Goal: Transaction & Acquisition: Book appointment/travel/reservation

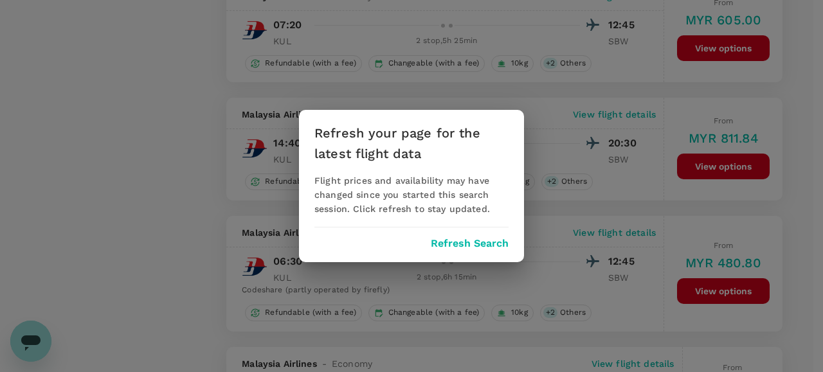
click at [467, 249] on button "Refresh Search" at bounding box center [470, 244] width 78 height 12
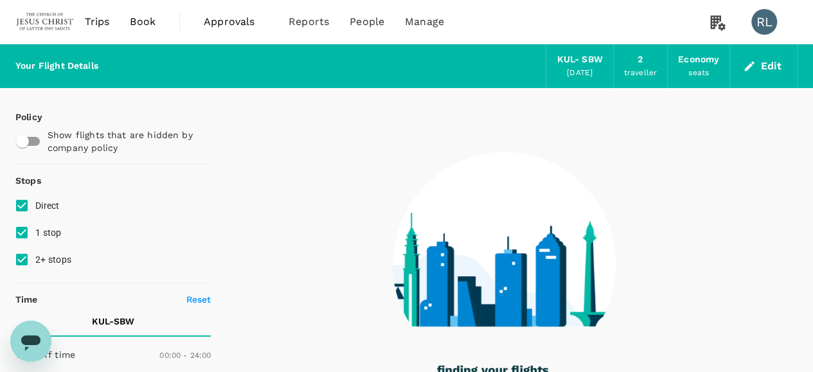
type input "745"
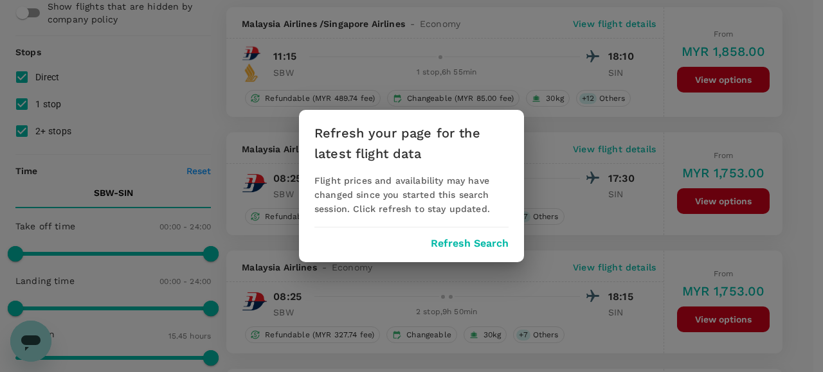
click at [459, 245] on button "Refresh Search" at bounding box center [470, 244] width 78 height 12
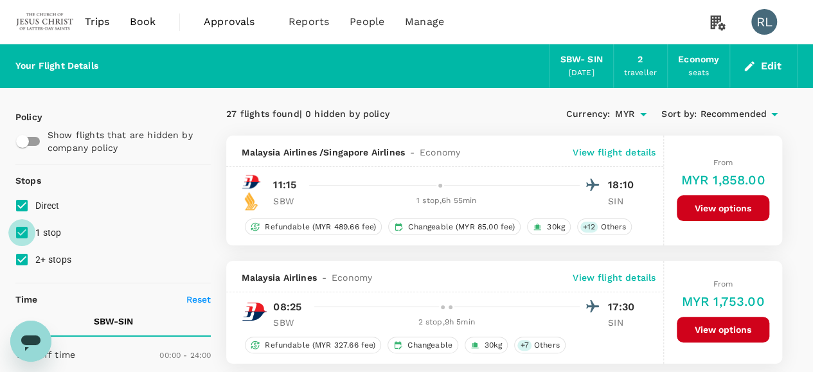
click at [19, 233] on input "1 stop" at bounding box center [21, 232] width 27 height 27
checkbox input "false"
click at [27, 257] on input "2+ stops" at bounding box center [21, 259] width 27 height 27
checkbox input "false"
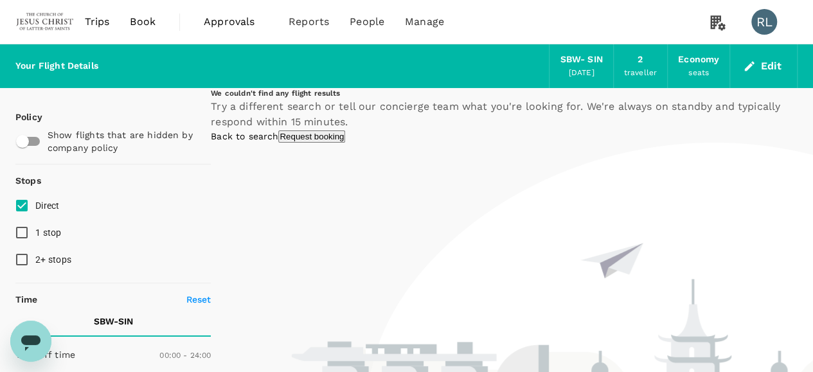
click at [767, 64] on button "Edit" at bounding box center [763, 66] width 46 height 21
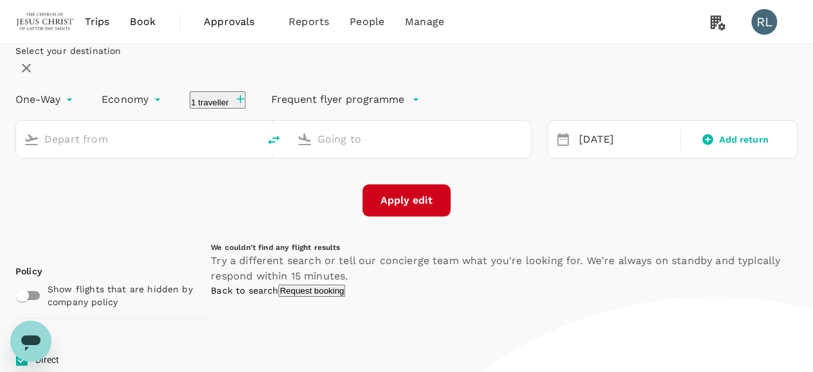
type input "Sibu (SBW)"
type input "Singapore Changi (SIN)"
click at [249, 109] on button "2 travellers" at bounding box center [220, 99] width 60 height 17
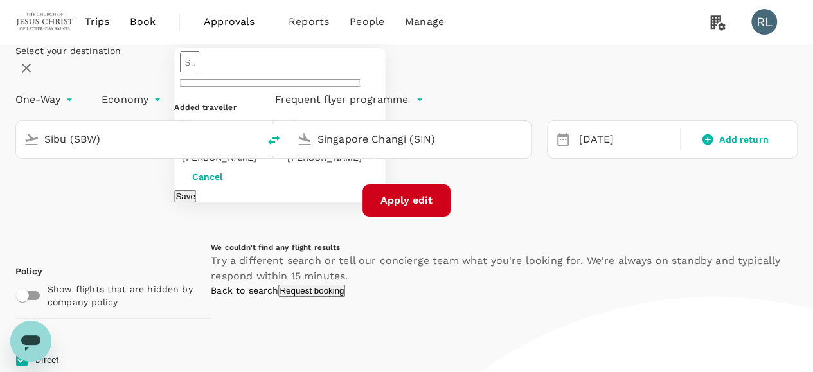
click at [553, 217] on div "Select your destination One-Way oneway Economy economy 2 travellers ​ Added tra…" at bounding box center [406, 130] width 782 height 172
click at [411, 217] on button "Apply edit" at bounding box center [406, 200] width 88 height 32
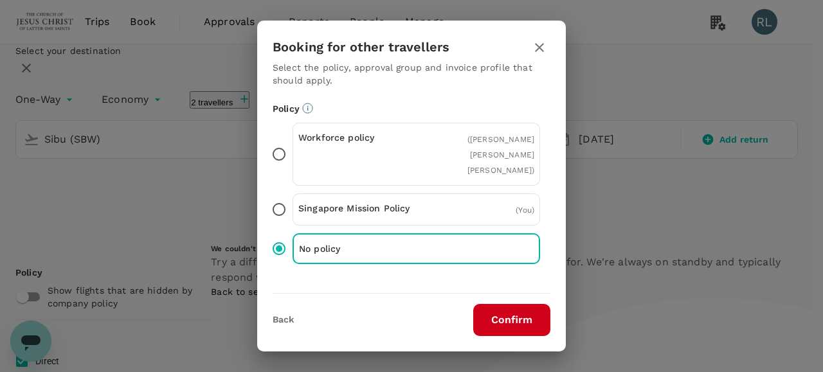
click at [517, 317] on button "Confirm" at bounding box center [511, 320] width 77 height 32
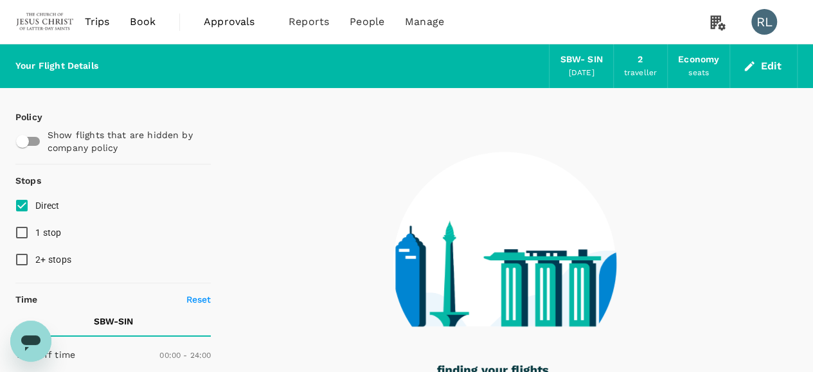
checkbox input "true"
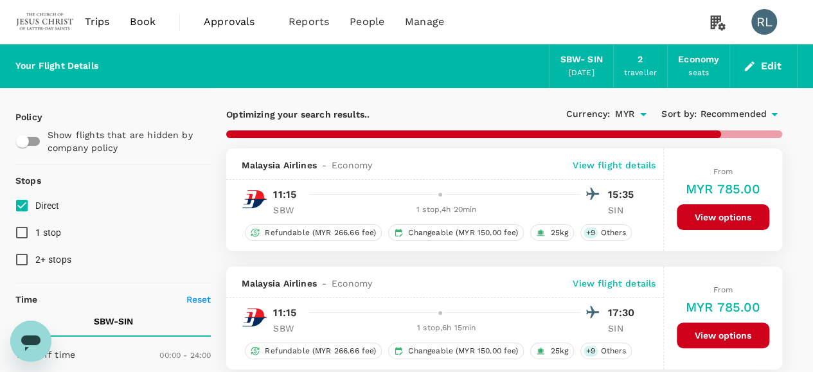
click at [725, 111] on span "Recommended" at bounding box center [733, 114] width 67 height 14
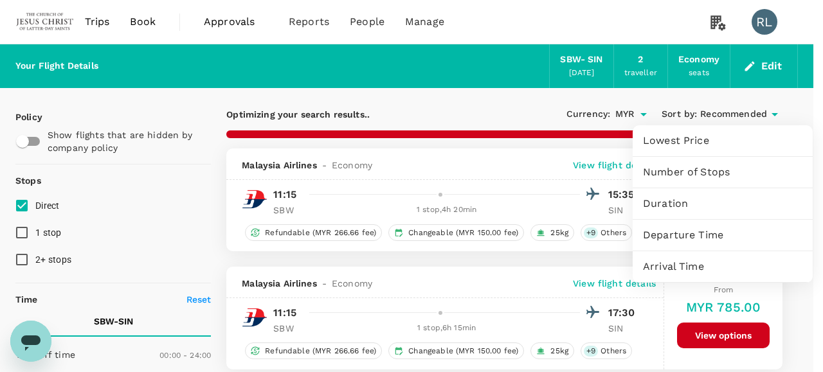
click at [682, 232] on span "Departure Time" at bounding box center [722, 234] width 159 height 15
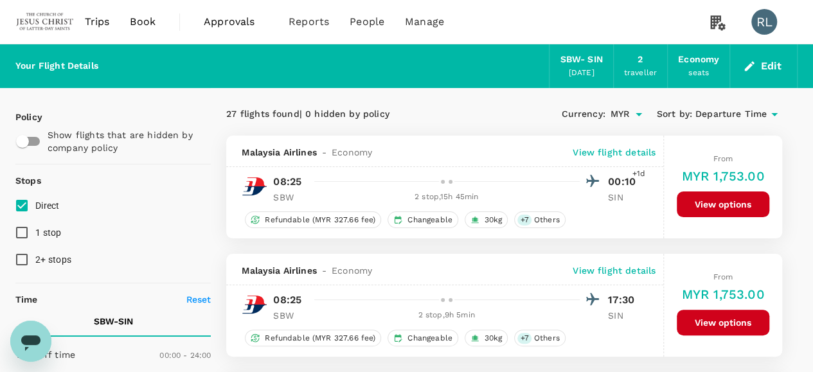
click at [742, 116] on span "Departure Time" at bounding box center [730, 114] width 71 height 14
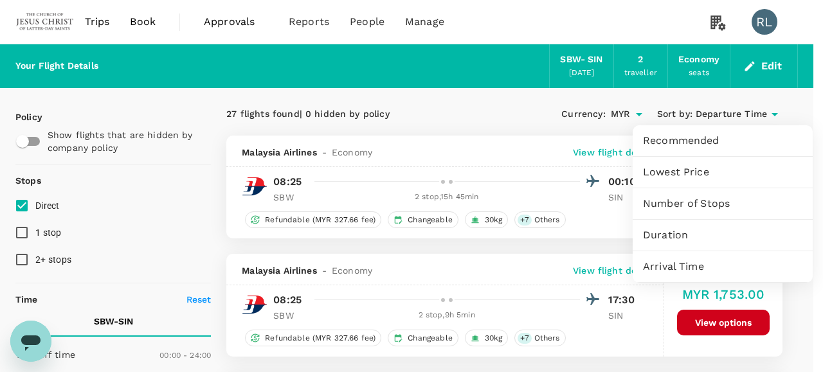
click at [432, 110] on div at bounding box center [411, 186] width 823 height 372
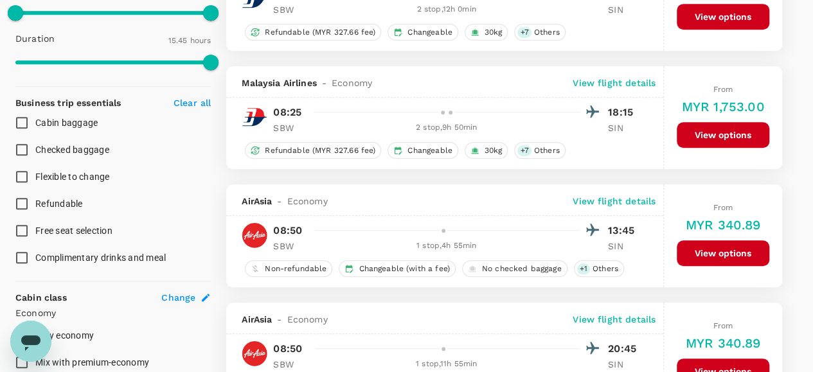
scroll to position [450, 0]
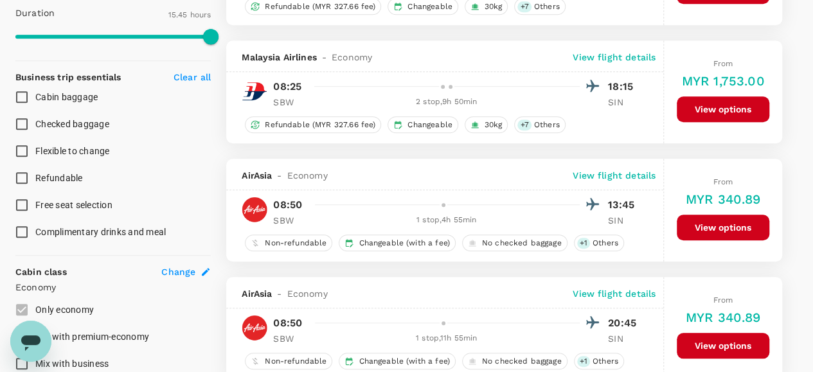
click at [587, 172] on p "View flight details" at bounding box center [614, 175] width 83 height 13
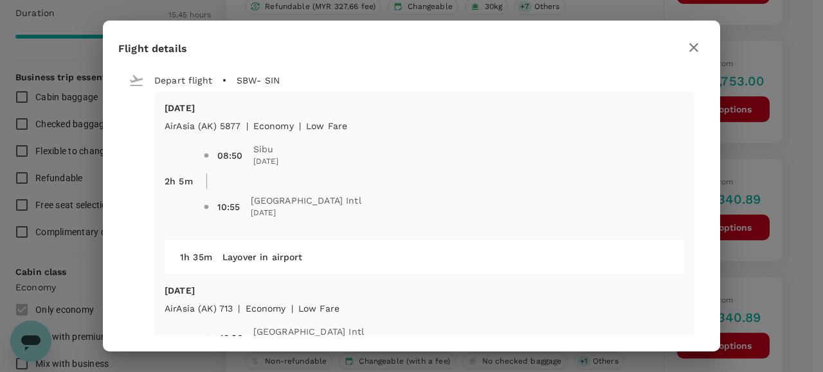
click at [688, 43] on icon "button" at bounding box center [693, 47] width 15 height 15
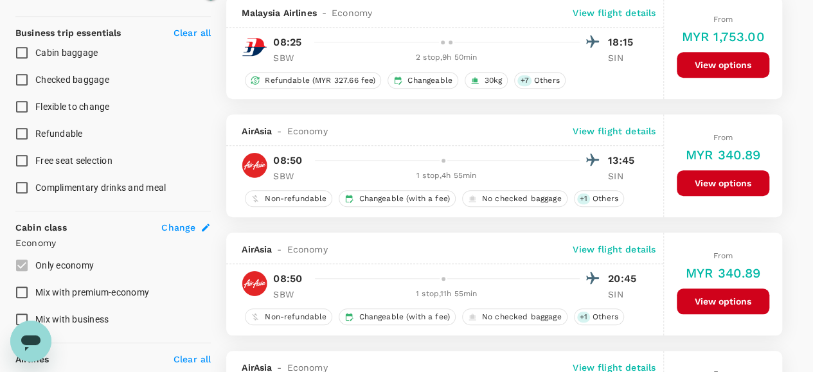
scroll to position [514, 0]
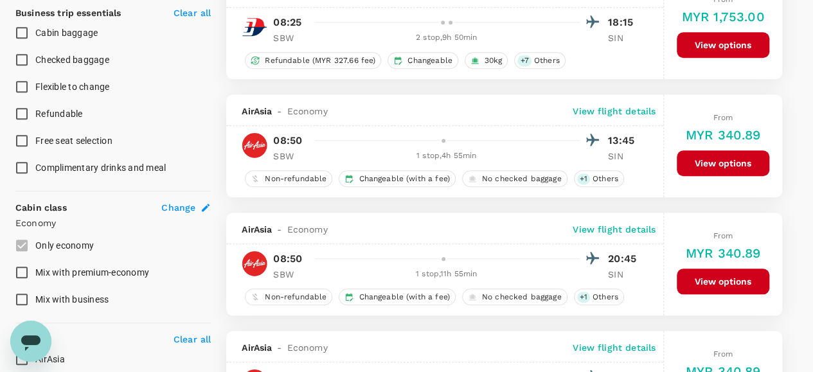
click at [611, 227] on p "View flight details" at bounding box center [614, 229] width 83 height 13
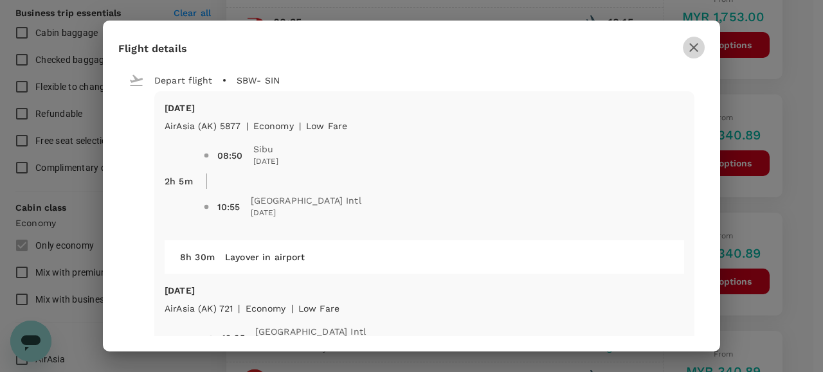
click at [691, 49] on icon "button" at bounding box center [693, 47] width 9 height 9
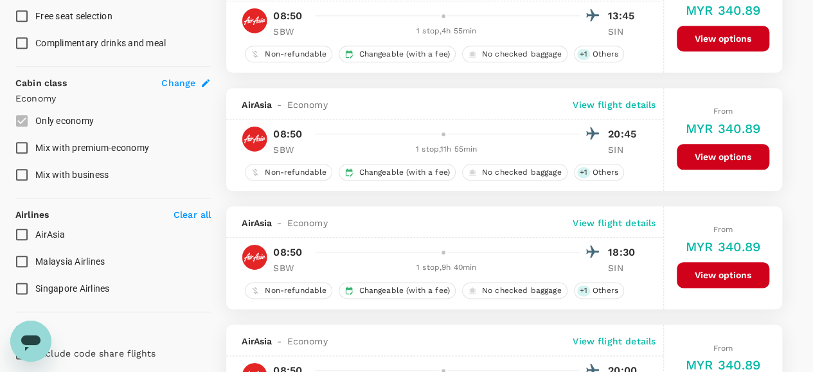
scroll to position [643, 0]
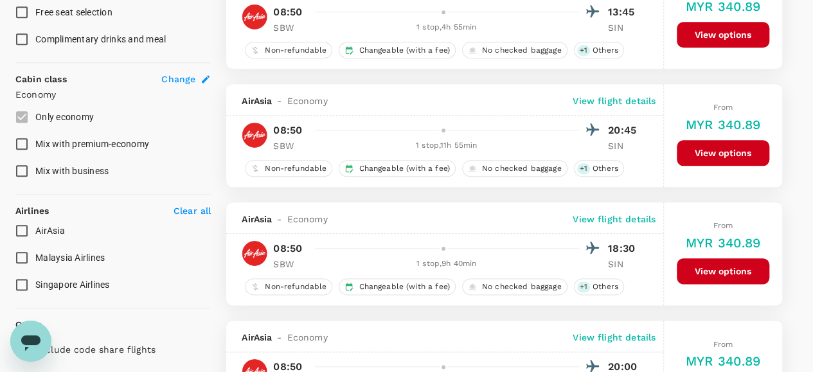
click at [595, 215] on p "View flight details" at bounding box center [614, 219] width 83 height 13
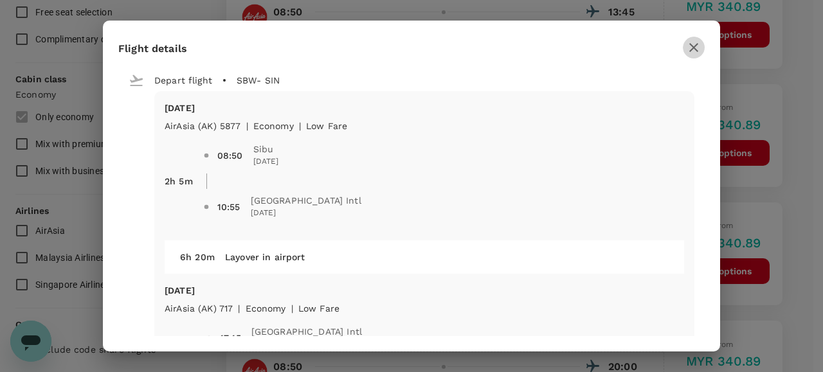
click at [692, 44] on icon "button" at bounding box center [693, 47] width 15 height 15
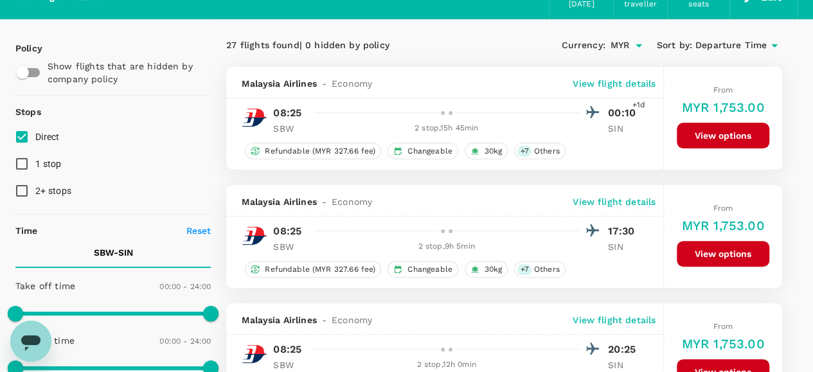
scroll to position [0, 0]
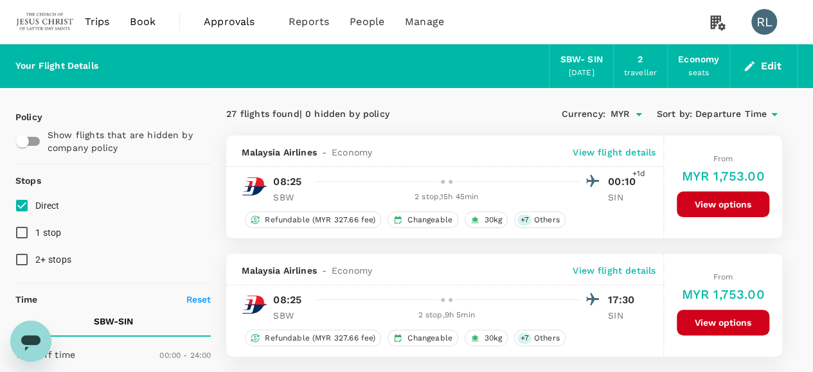
click at [763, 64] on button "Edit" at bounding box center [763, 66] width 46 height 21
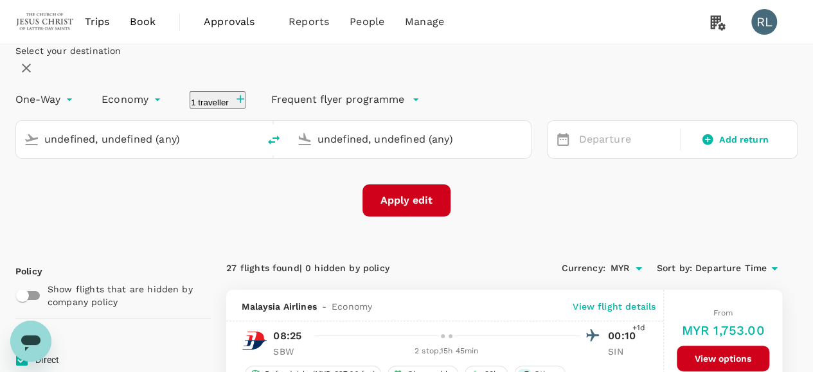
type input "Sibu (SBW)"
type input "Singapore Changi (SIN)"
type input "Sibu (SBW)"
type input "Singapore Changi (SIN)"
click at [281, 148] on icon "delete" at bounding box center [273, 139] width 15 height 15
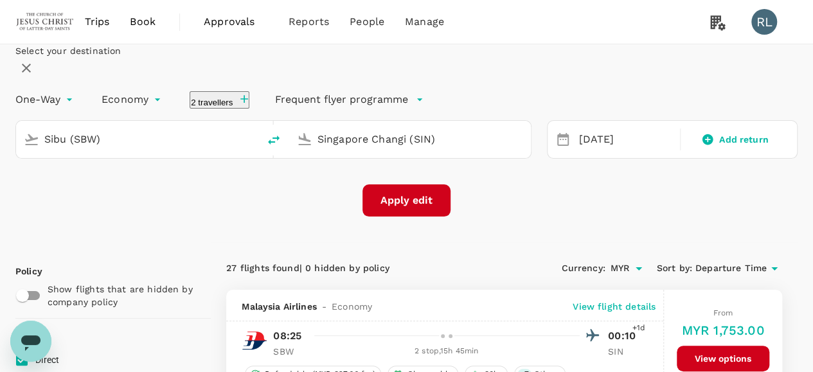
type input "Singapore Changi (SIN)"
type input "Sibu (SBW)"
click at [220, 149] on input "Singapore Changi (SIN)" at bounding box center [137, 139] width 187 height 20
click at [134, 196] on p "Kuala Lumpur Intl" at bounding box center [143, 189] width 226 height 13
type input "Kuala Lumpur Intl (KUL)"
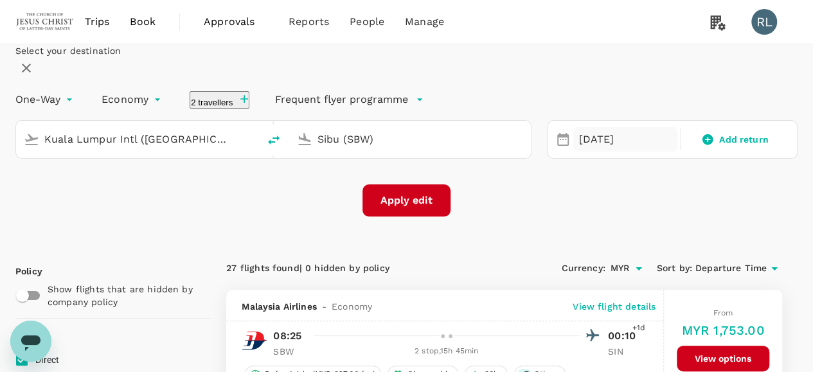
click at [573, 152] on div "24 Sep" at bounding box center [624, 139] width 103 height 25
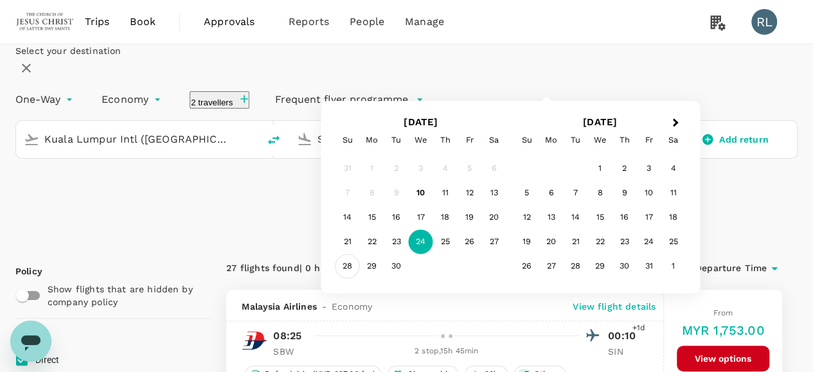
click at [360, 279] on div "28" at bounding box center [347, 266] width 24 height 24
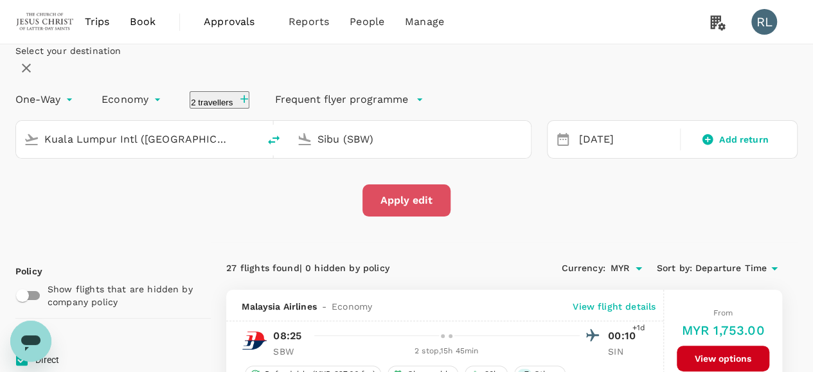
click at [392, 217] on button "Apply edit" at bounding box center [406, 200] width 88 height 32
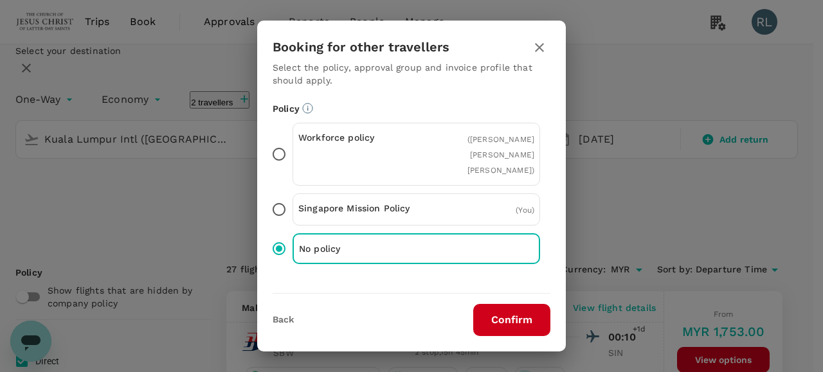
click at [493, 315] on button "Confirm" at bounding box center [511, 320] width 77 height 32
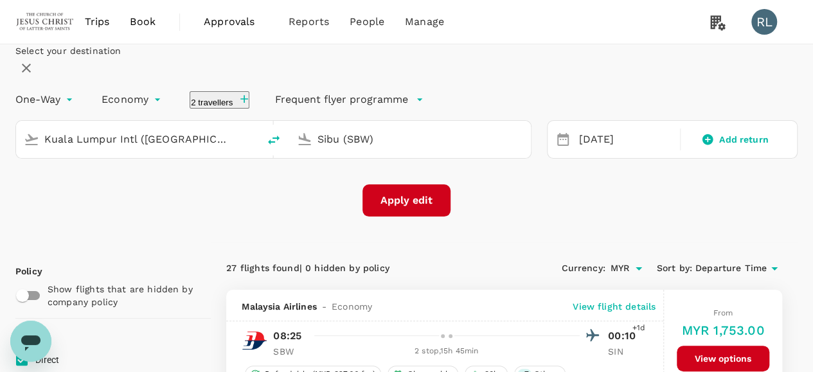
checkbox input "false"
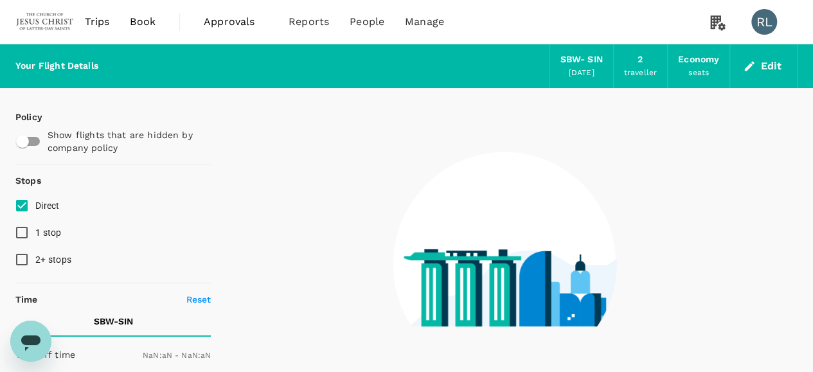
type input "1440"
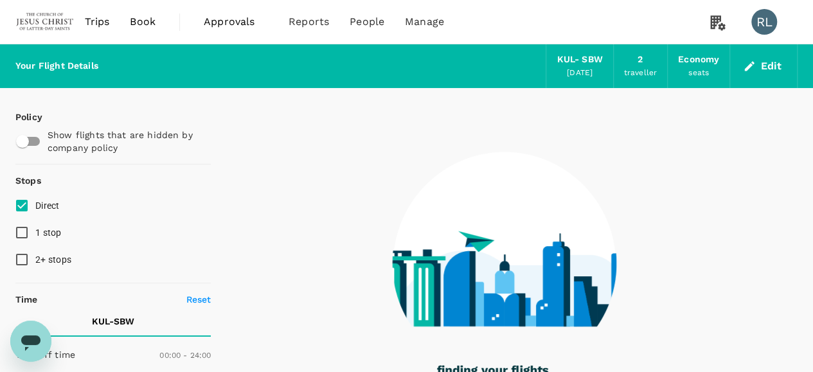
type input "745"
checkbox input "true"
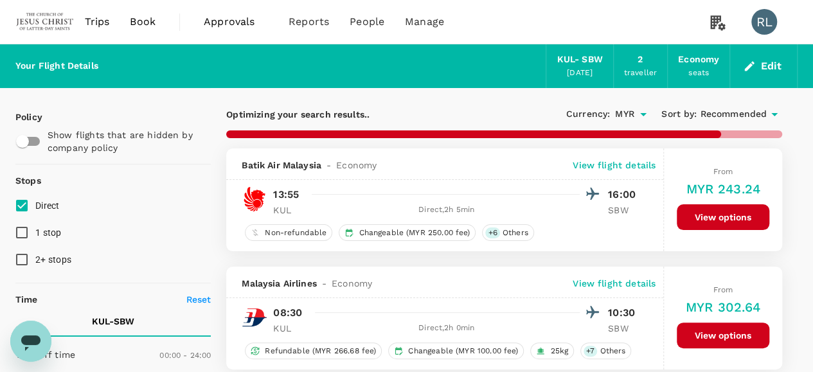
click at [735, 116] on span "Recommended" at bounding box center [733, 114] width 67 height 14
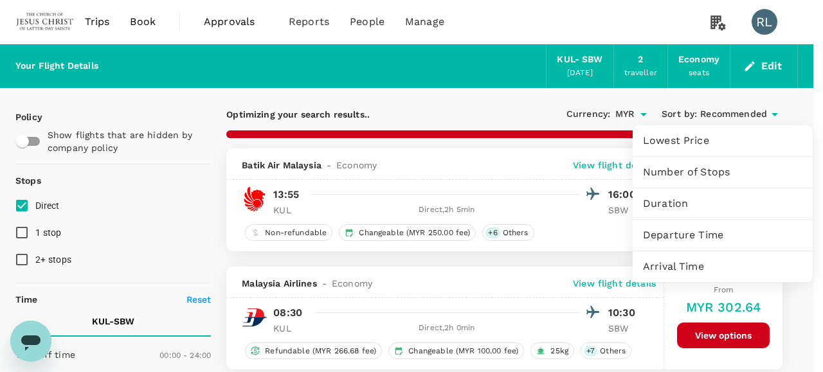
click at [671, 203] on span "Duration" at bounding box center [722, 203] width 159 height 15
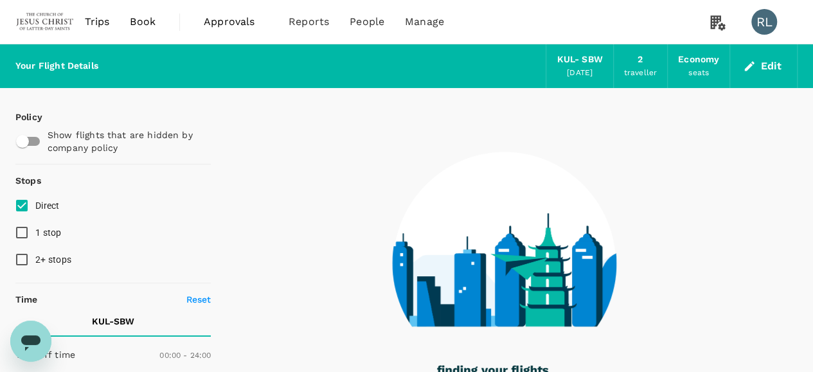
type input "975"
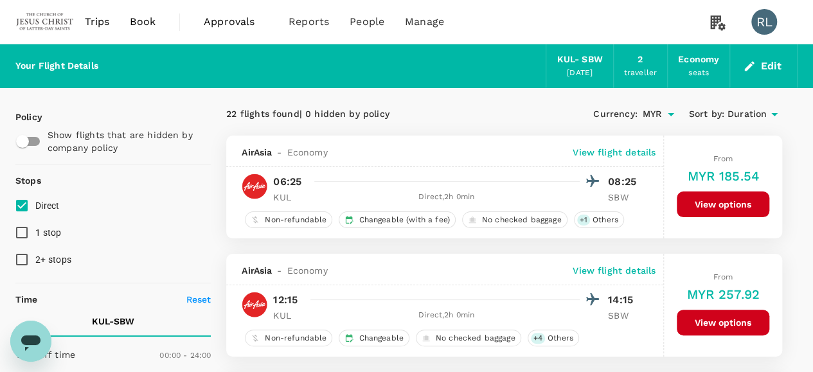
click at [727, 114] on span "Duration" at bounding box center [746, 114] width 39 height 14
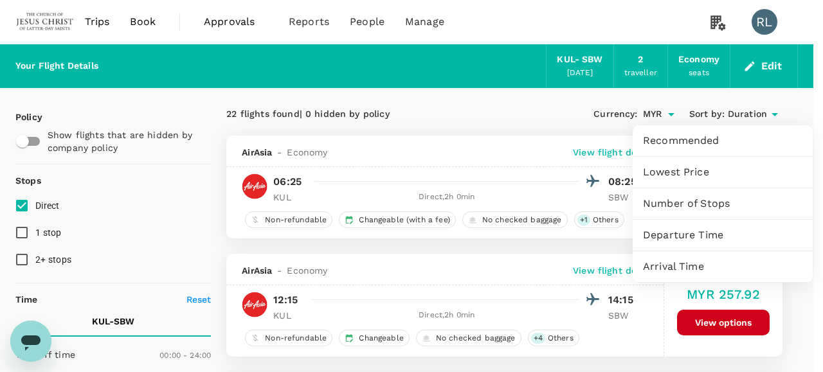
click at [690, 235] on span "Departure Time" at bounding box center [722, 234] width 159 height 15
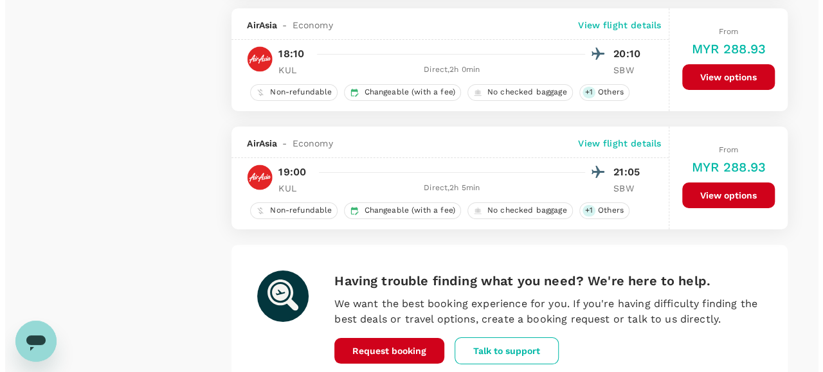
scroll to position [2249, 0]
